Goal: Information Seeking & Learning: Learn about a topic

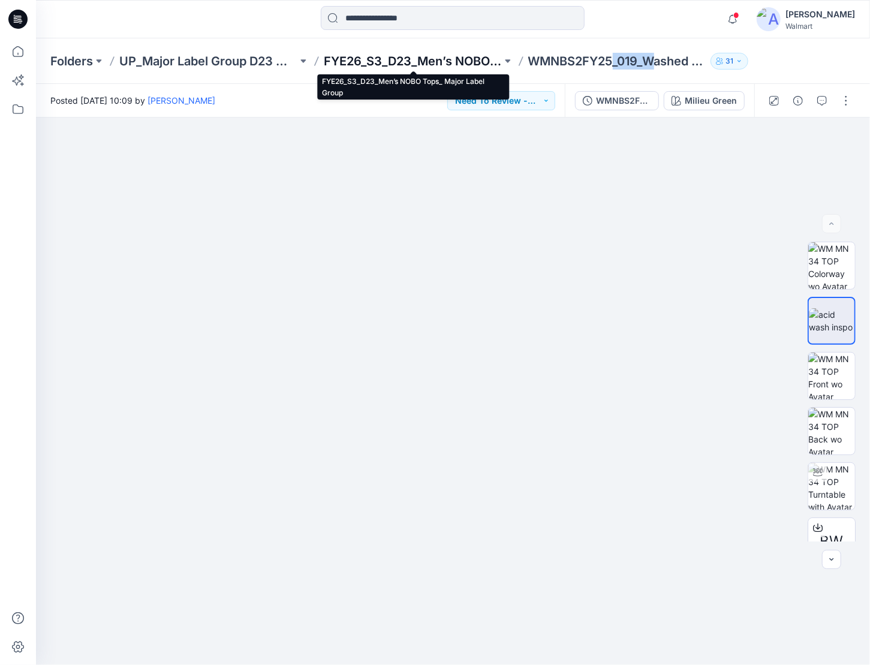
click at [442, 64] on p "FYE26_S3_D23_Men’s NOBO Tops_ Major Label Group" at bounding box center [413, 61] width 178 height 17
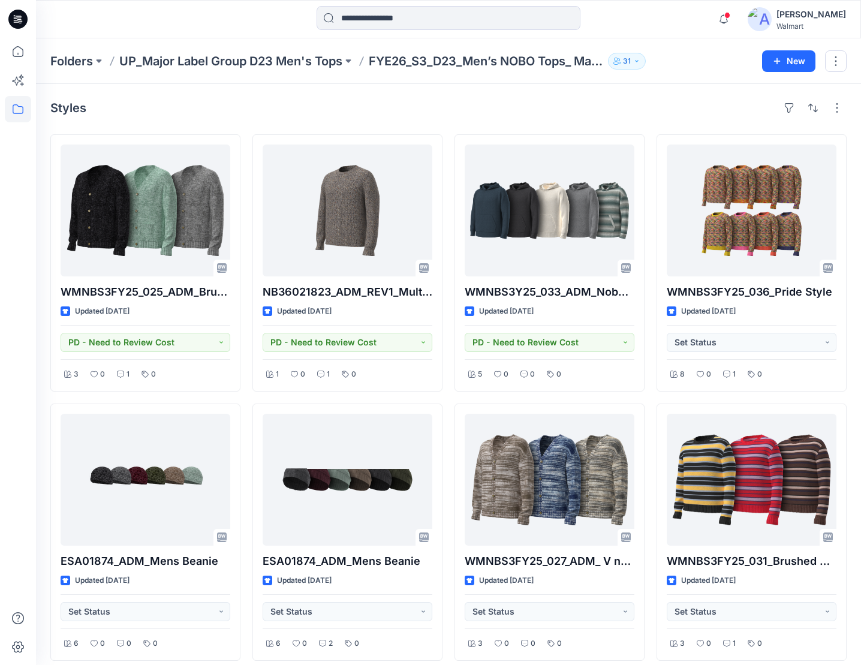
click at [17, 14] on icon at bounding box center [17, 19] width 19 height 19
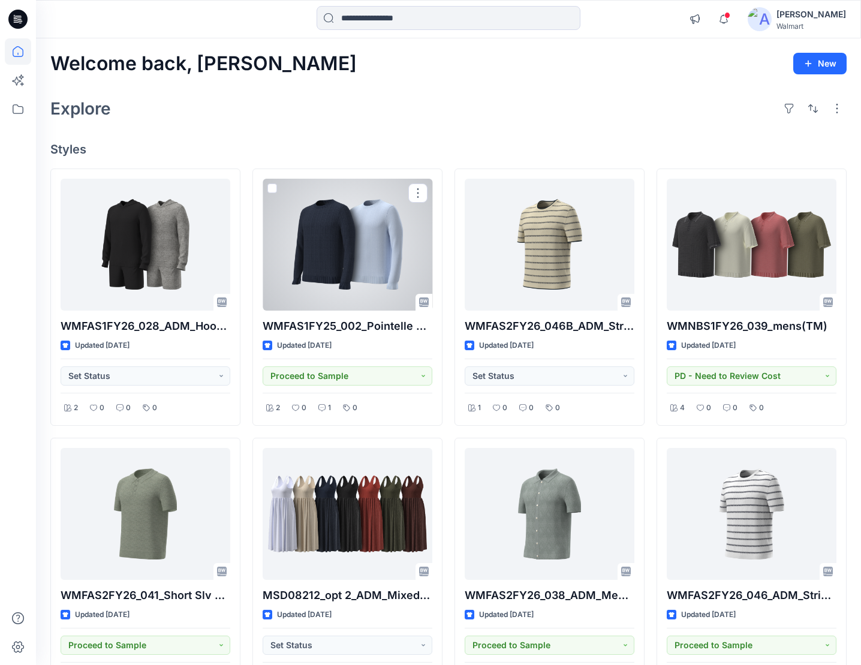
click at [336, 263] on div at bounding box center [348, 245] width 170 height 132
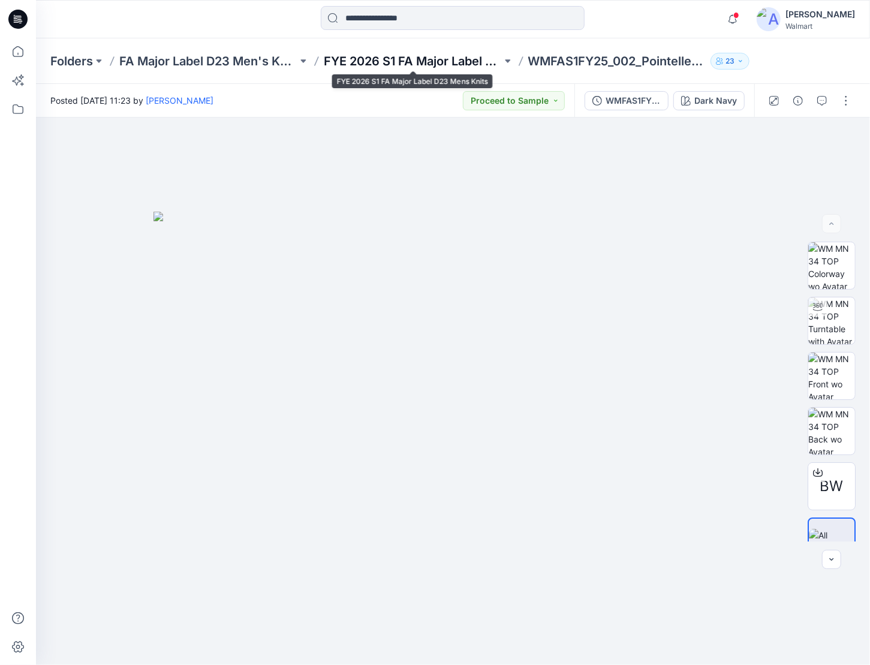
click at [436, 53] on p "FYE 2026 S1 FA Major Label D23 Mens Knits" at bounding box center [413, 61] width 178 height 17
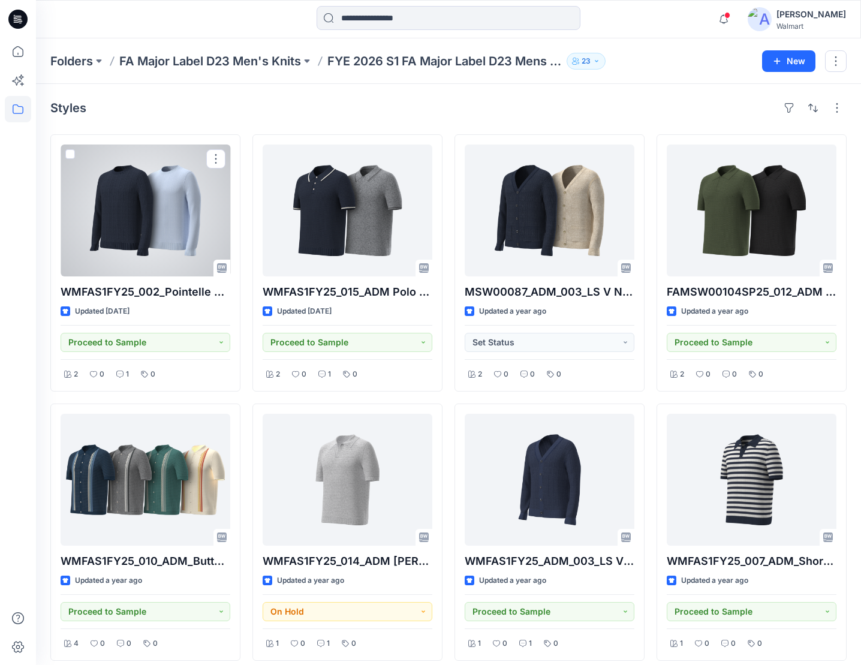
drag, startPoint x: 182, startPoint y: 154, endPoint x: 173, endPoint y: 132, distance: 23.4
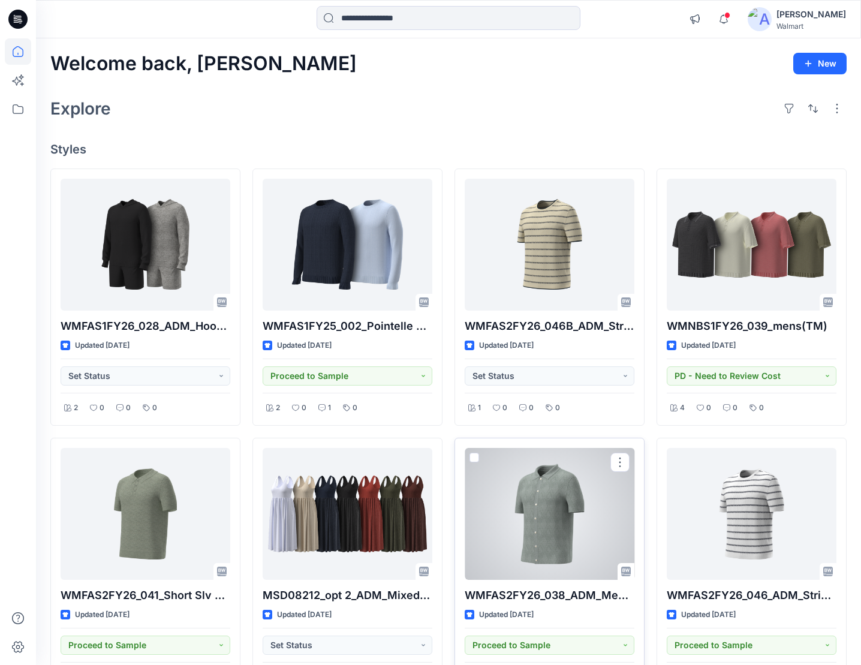
click at [530, 510] on div at bounding box center [550, 514] width 170 height 132
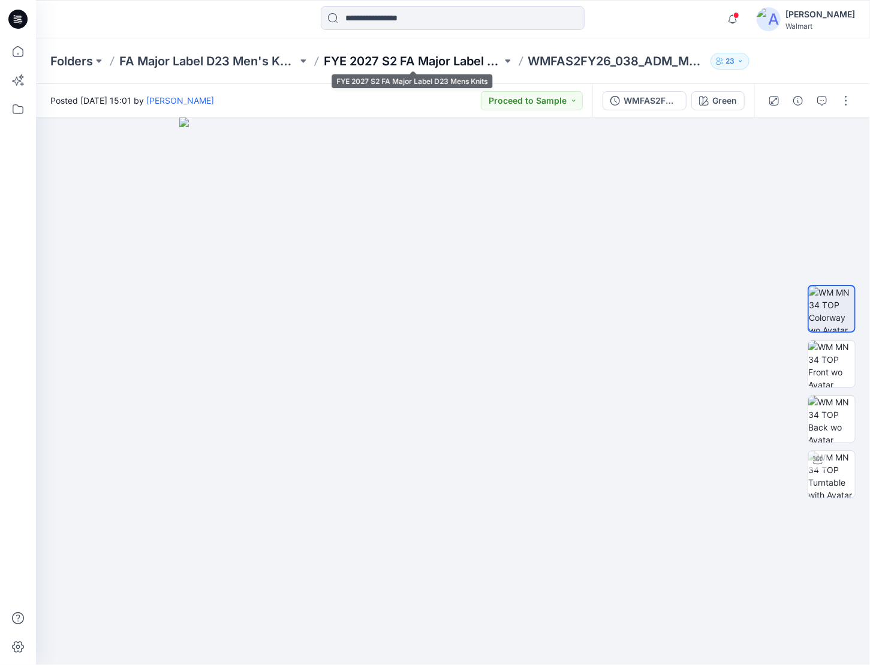
click at [422, 67] on p "FYE 2027 S2 FA Major Label D23 Mens Knits" at bounding box center [413, 61] width 178 height 17
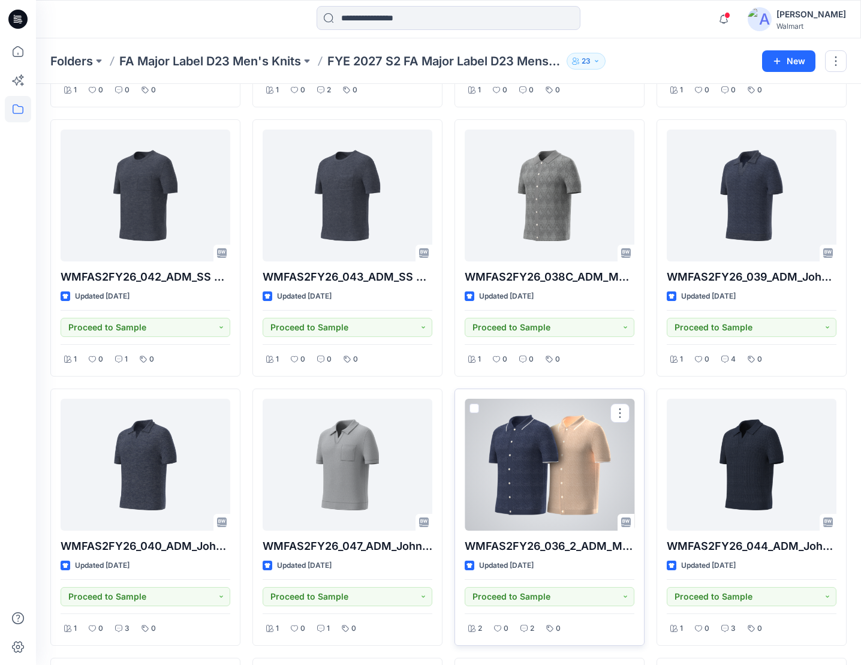
scroll to position [185, 0]
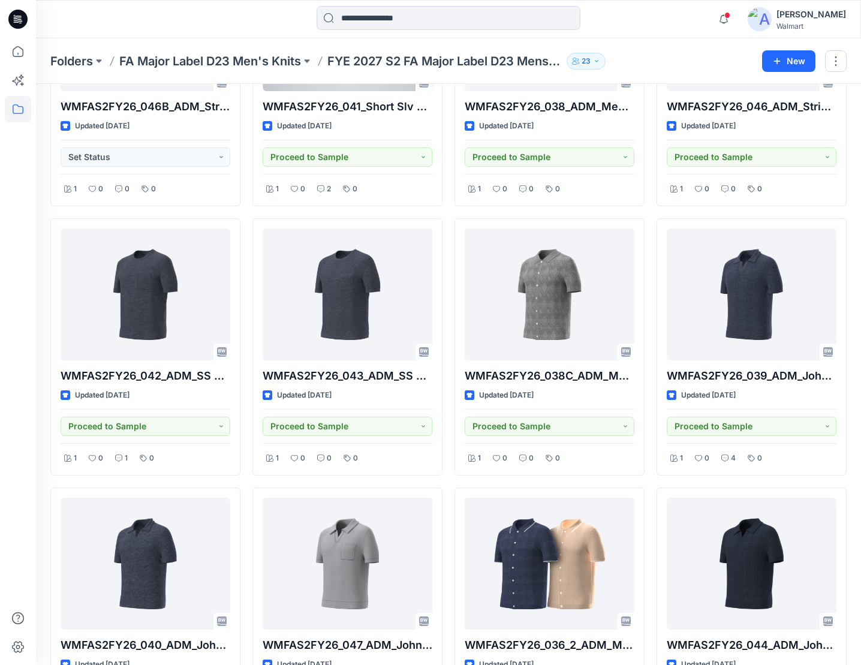
drag, startPoint x: 398, startPoint y: 185, endPoint x: 287, endPoint y: 91, distance: 146.0
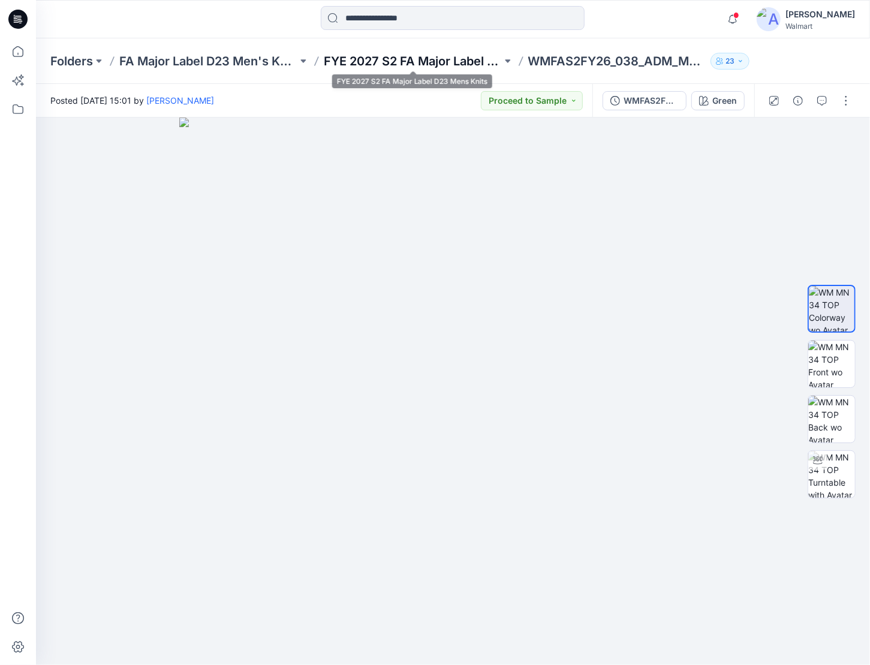
click at [433, 58] on p "FYE 2027 S2 FA Major Label D23 Mens Knits" at bounding box center [413, 61] width 178 height 17
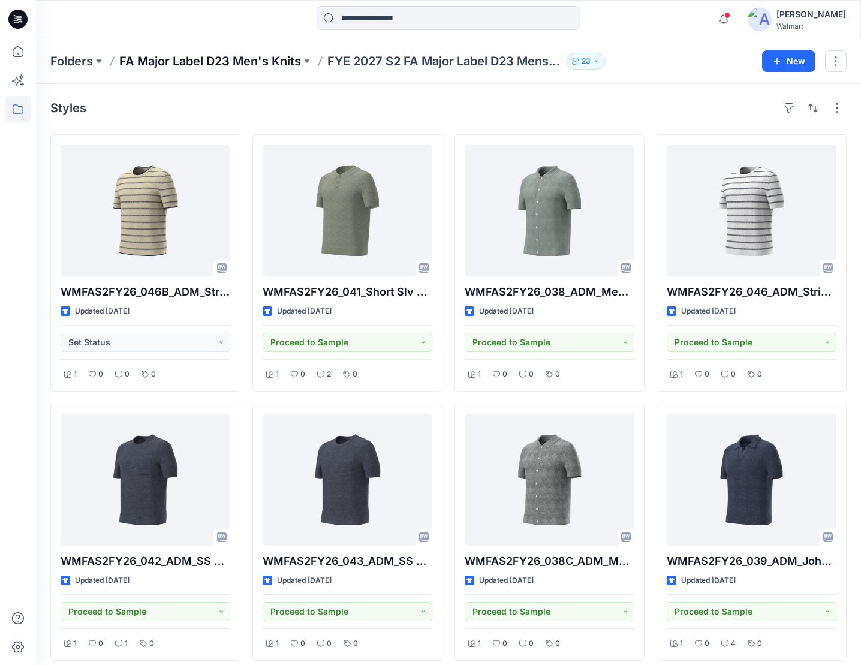
click at [260, 63] on p "FA Major Label D23 Men's Knits" at bounding box center [210, 61] width 182 height 17
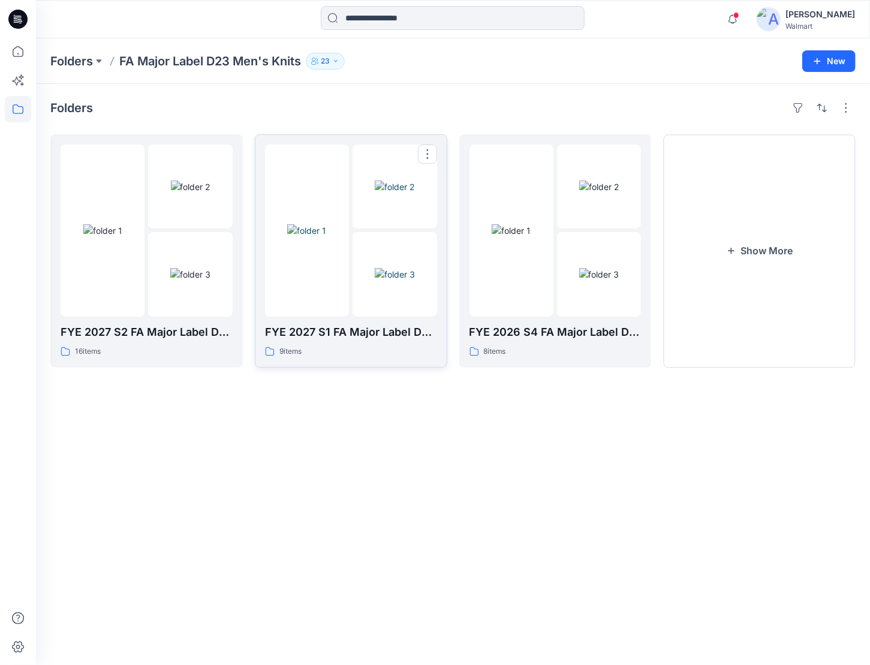
click at [315, 235] on img at bounding box center [306, 230] width 39 height 13
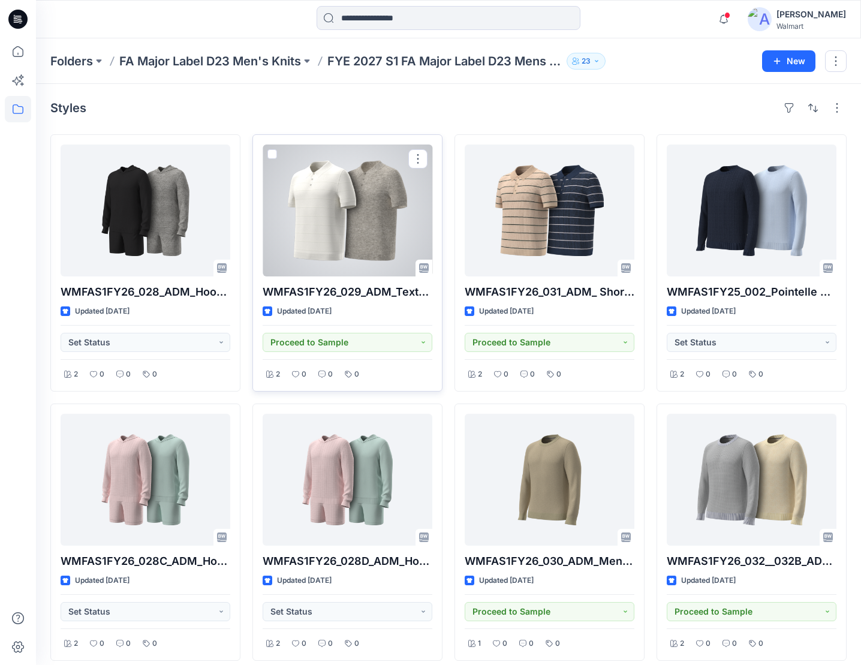
click at [333, 244] on div at bounding box center [348, 211] width 170 height 132
